Goal: Book appointment/travel/reservation

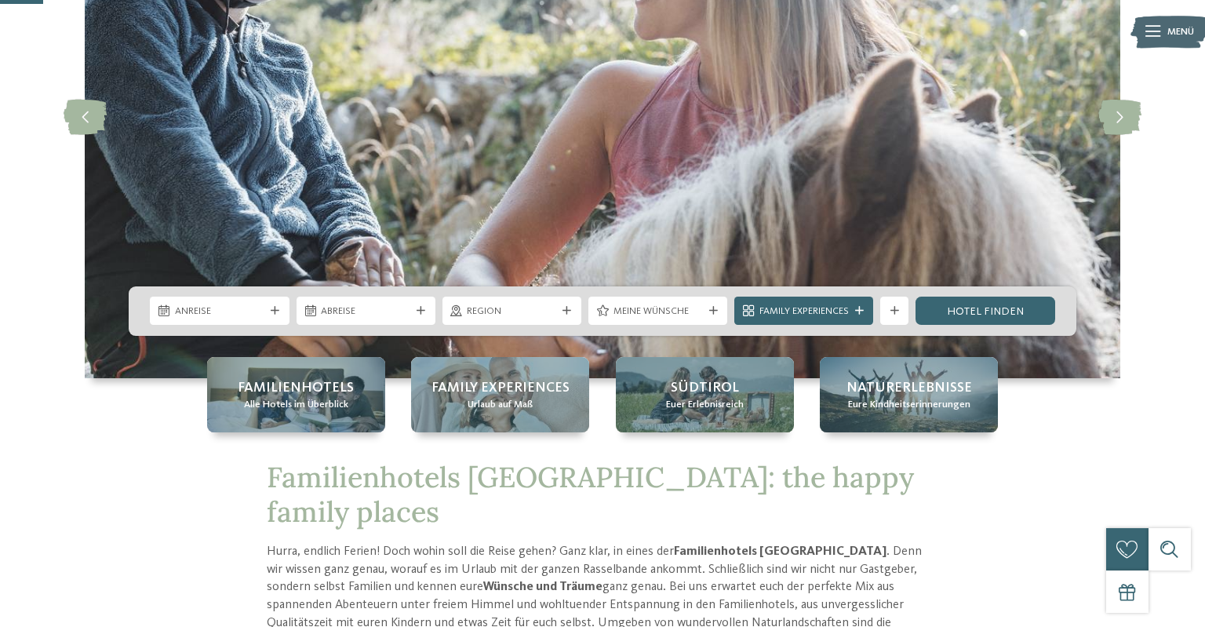
scroll to position [214, 0]
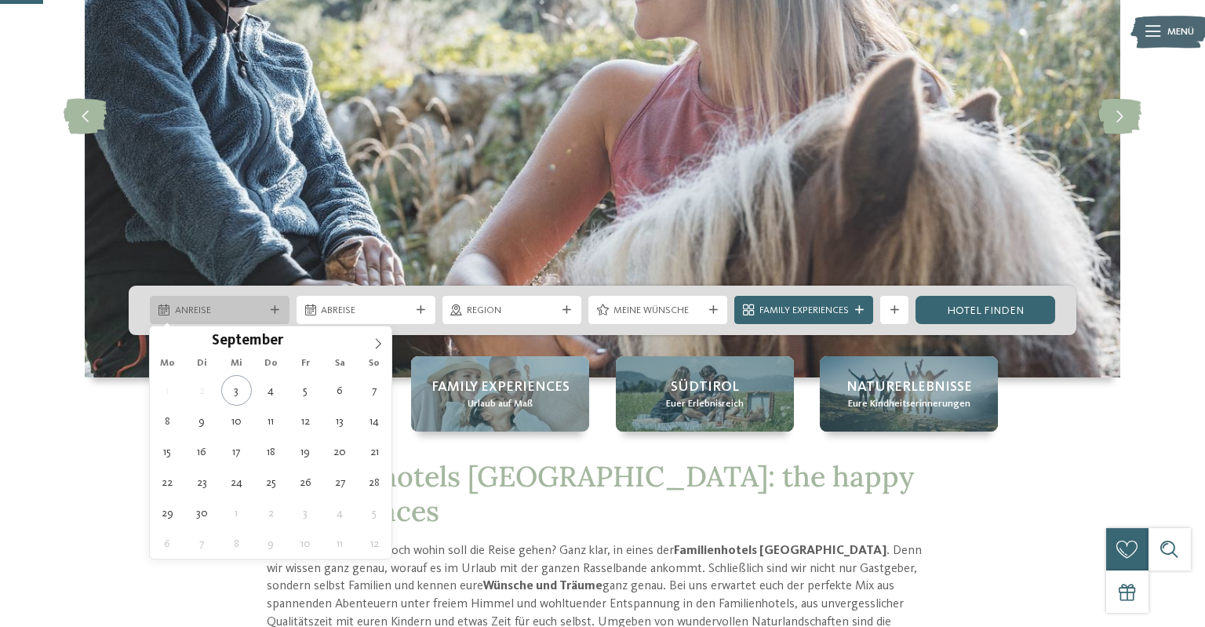
click at [219, 318] on div "Anreise" at bounding box center [219, 310] width 139 height 28
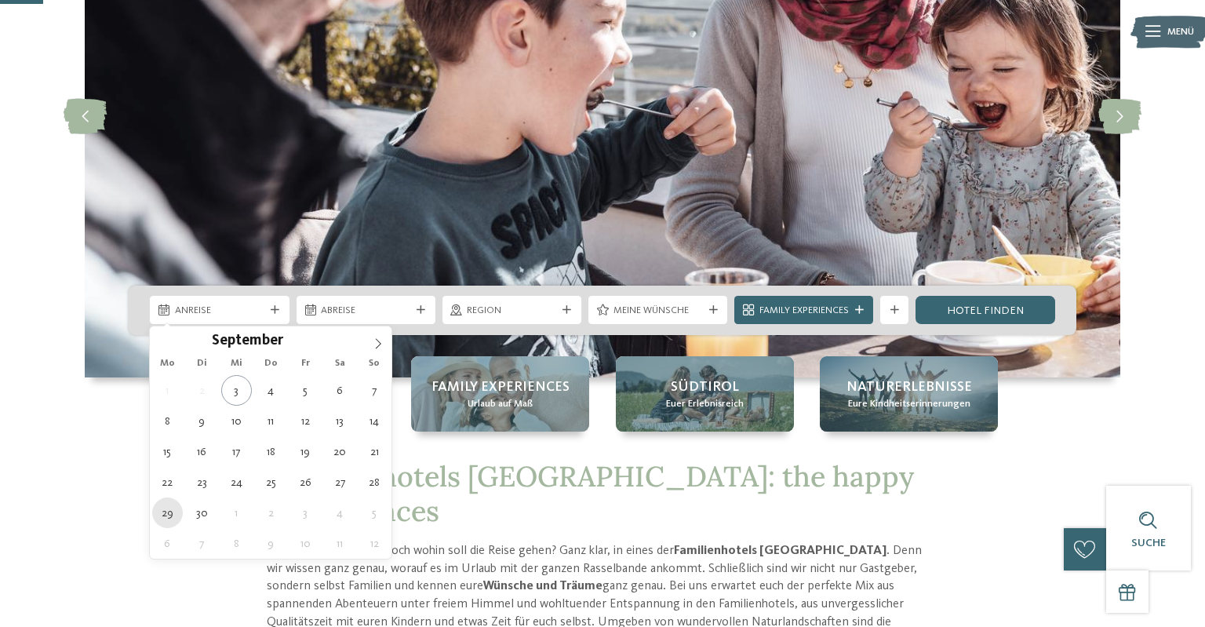
type div "29.09.2025"
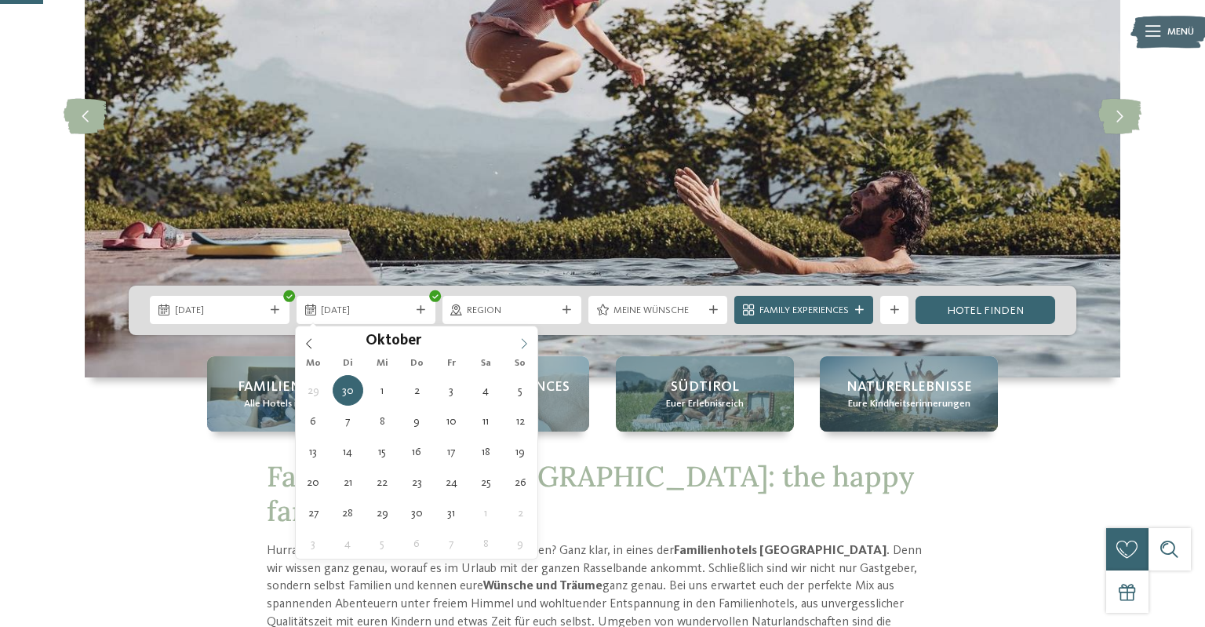
click at [525, 341] on icon at bounding box center [523, 344] width 5 height 10
type div "04.10.2025"
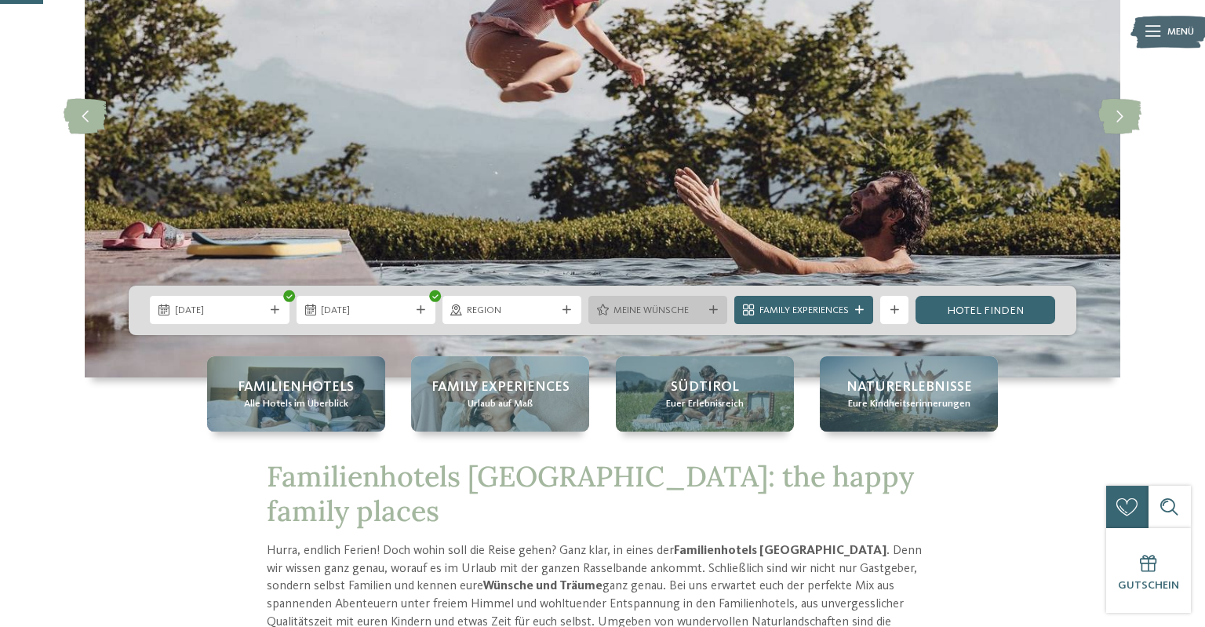
click at [630, 309] on span "Meine Wünsche" at bounding box center [657, 310] width 89 height 14
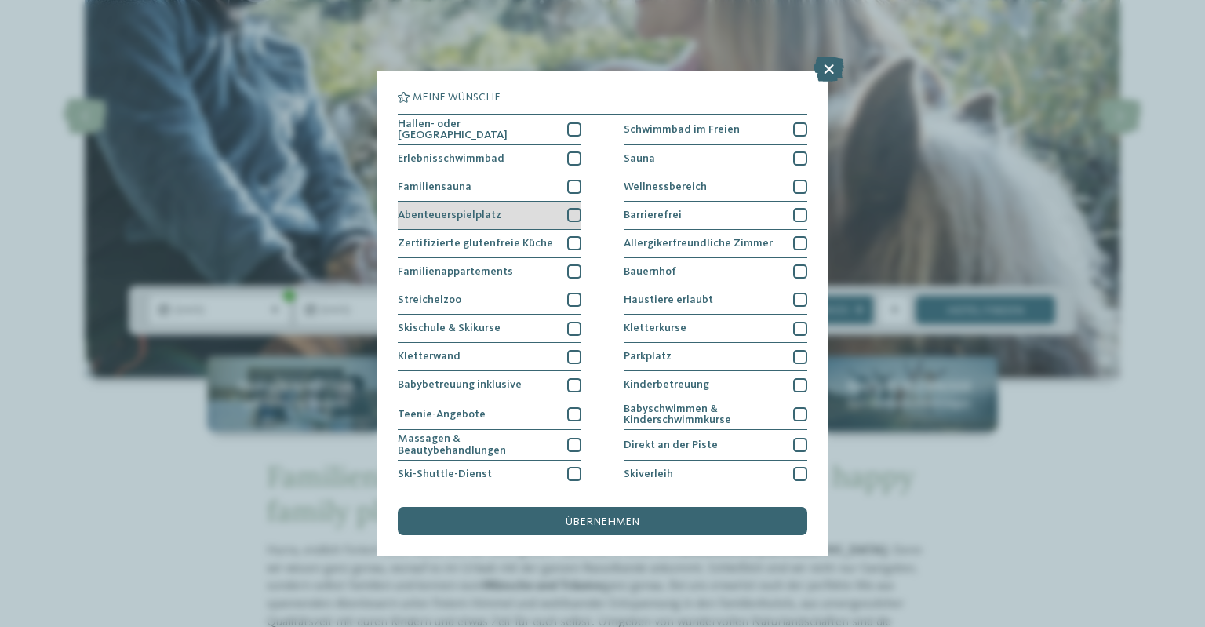
click at [577, 209] on div at bounding box center [574, 215] width 14 height 14
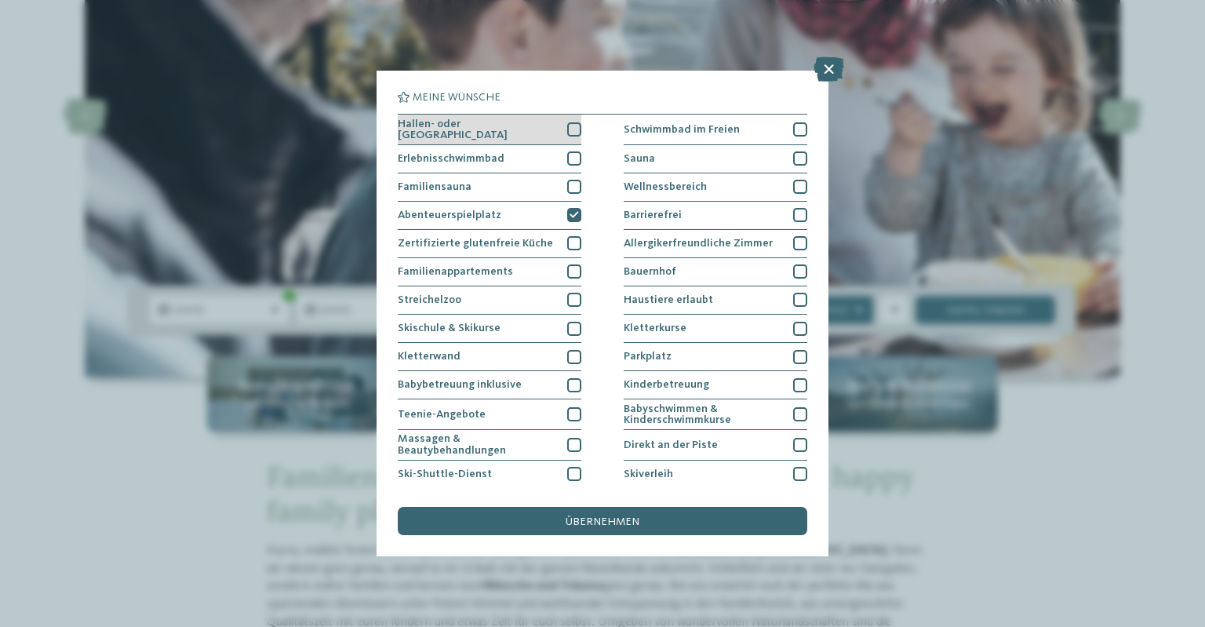
click at [577, 133] on div at bounding box center [574, 129] width 14 height 14
click at [576, 155] on div at bounding box center [574, 158] width 14 height 14
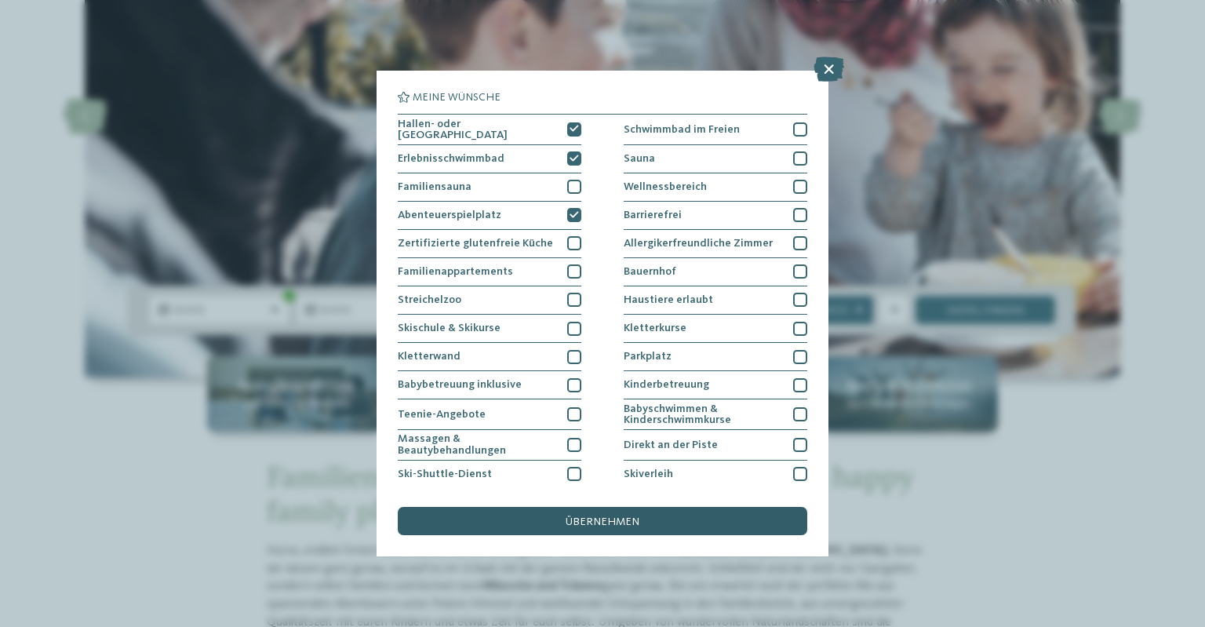
click at [601, 518] on span "übernehmen" at bounding box center [602, 521] width 74 height 11
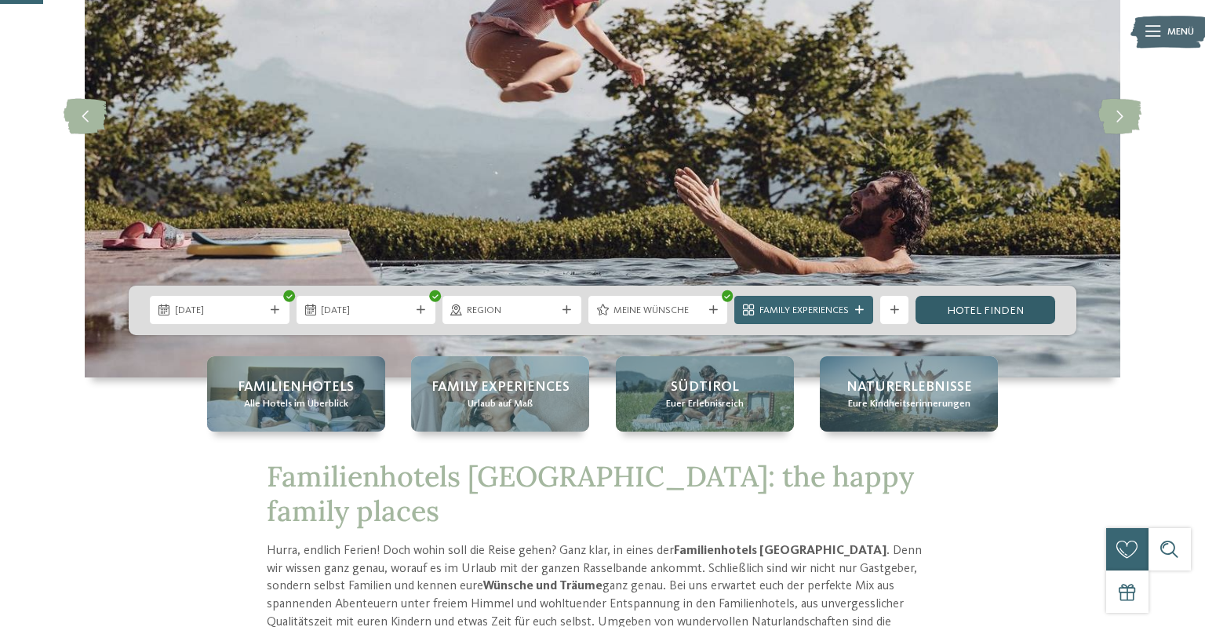
click at [949, 304] on link "Hotel finden" at bounding box center [984, 310] width 139 height 28
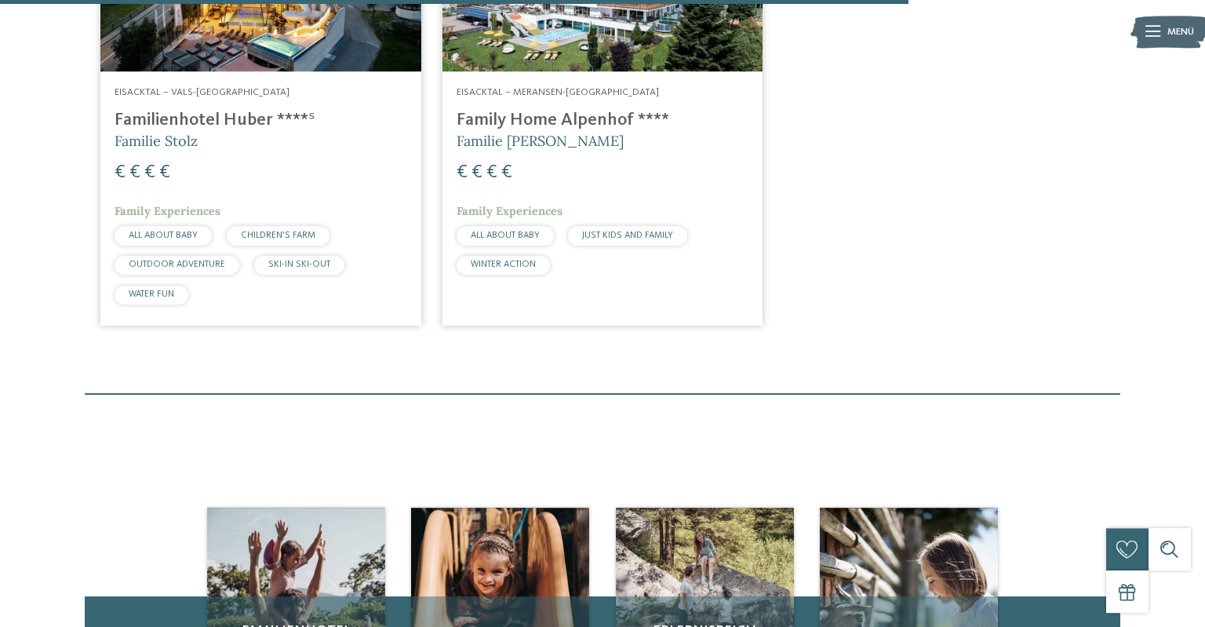
scroll to position [1594, 0]
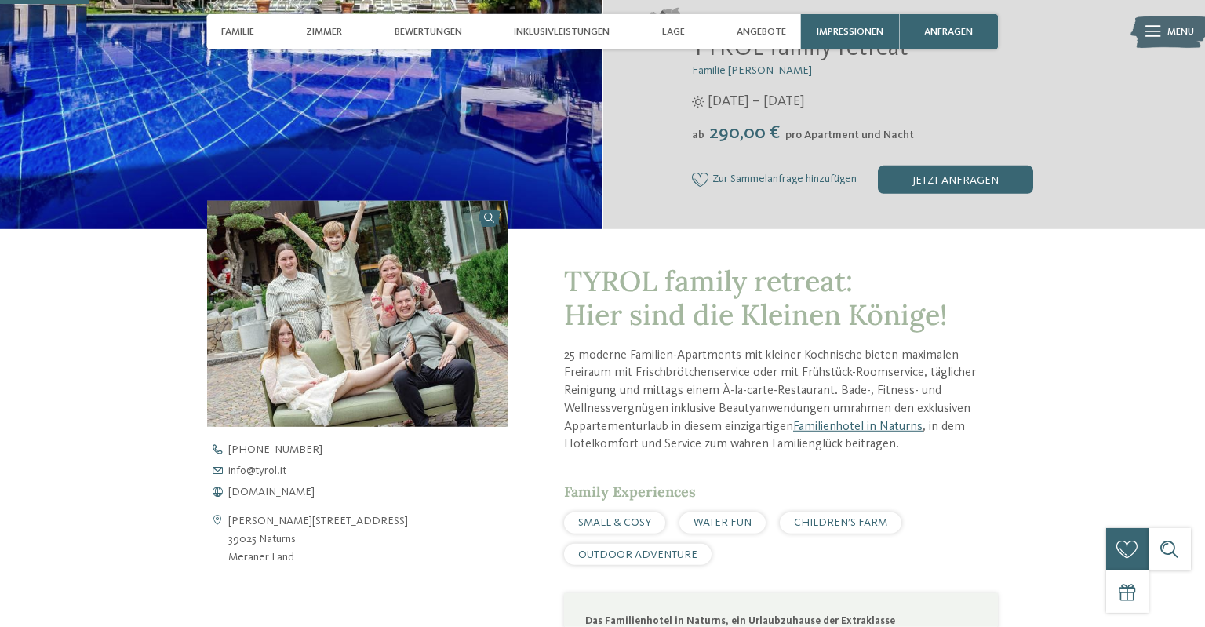
scroll to position [397, 0]
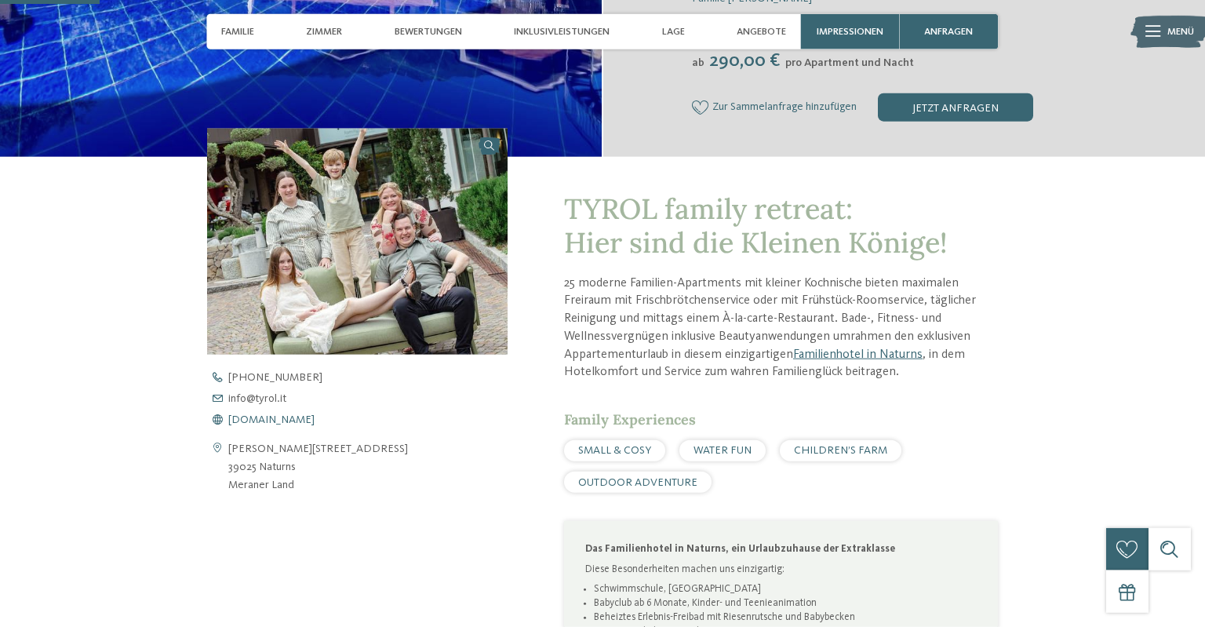
click at [253, 419] on span "[DOMAIN_NAME]" at bounding box center [271, 419] width 86 height 11
